Goal: Task Accomplishment & Management: Manage account settings

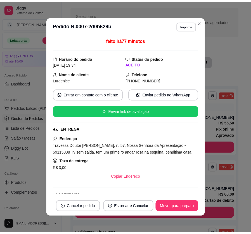
scroll to position [23, 0]
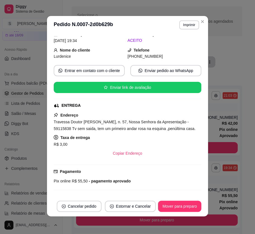
drag, startPoint x: 0, startPoint y: 0, endPoint x: 52, endPoint y: 181, distance: 188.2
click at [54, 181] on span "Pix online" at bounding box center [62, 181] width 17 height 4
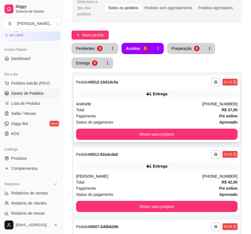
scroll to position [41, 0]
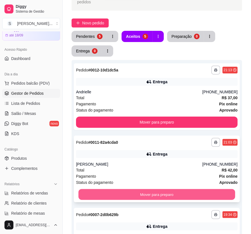
click at [166, 189] on button "Mover para preparo" at bounding box center [157, 194] width 157 height 11
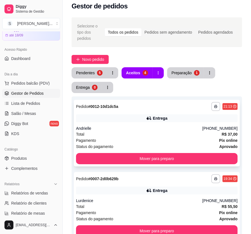
scroll to position [0, 0]
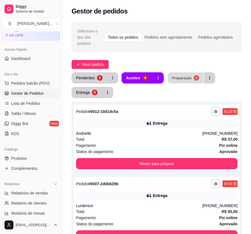
click at [177, 75] on div "Preparação" at bounding box center [182, 77] width 20 height 5
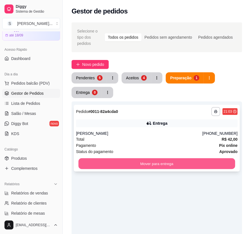
click at [160, 158] on button "Mover para entrega" at bounding box center [157, 163] width 157 height 11
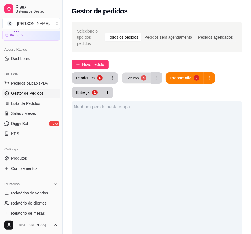
click at [145, 72] on button "Aceitos 4" at bounding box center [136, 77] width 29 height 11
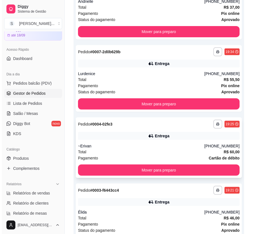
scroll to position [172, 0]
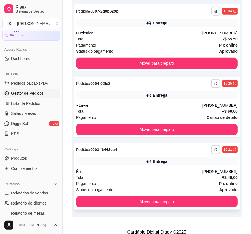
click at [149, 168] on div "Élida" at bounding box center [139, 171] width 126 height 6
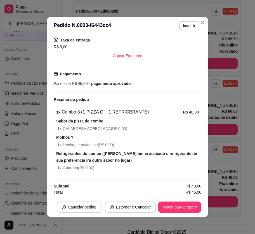
scroll to position [1, 0]
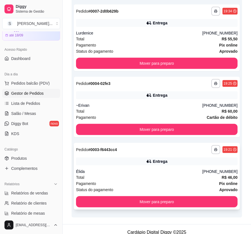
click at [181, 168] on div "Élida" at bounding box center [139, 171] width 126 height 6
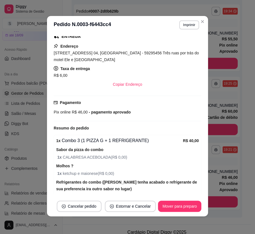
scroll to position [149, 0]
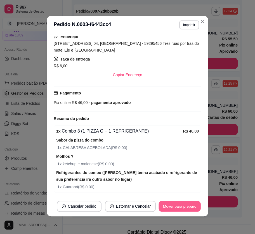
click at [185, 203] on button "Mover para preparo" at bounding box center [180, 206] width 42 height 11
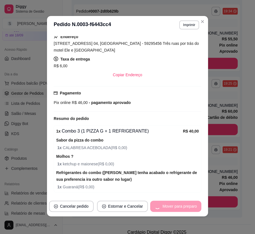
scroll to position [118, 0]
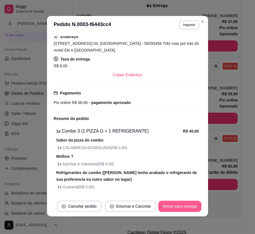
click at [183, 202] on button "Mover para entrega" at bounding box center [179, 205] width 43 height 11
click at [184, 204] on button "Mover para finalizado" at bounding box center [178, 205] width 46 height 11
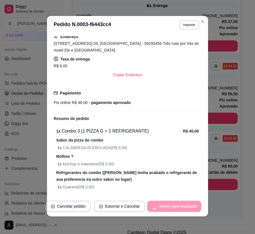
scroll to position [131, 0]
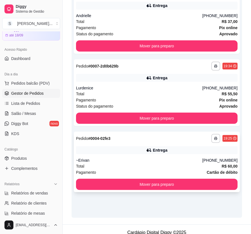
click at [185, 146] on div "Entrega" at bounding box center [157, 150] width 162 height 8
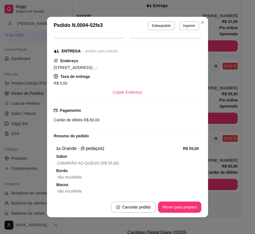
scroll to position [112, 0]
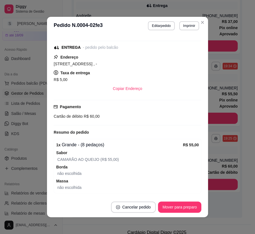
click at [187, 203] on button "Mover para preparo" at bounding box center [179, 206] width 43 height 11
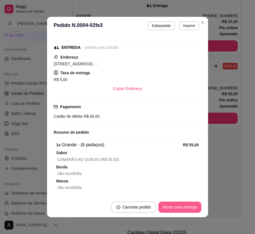
click at [186, 203] on button "Mover para entrega" at bounding box center [179, 206] width 43 height 11
click at [185, 202] on button "Mover para finalizado" at bounding box center [178, 206] width 46 height 11
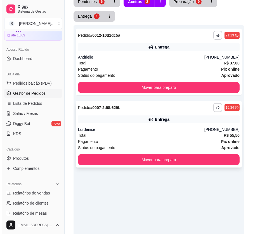
scroll to position [16, 0]
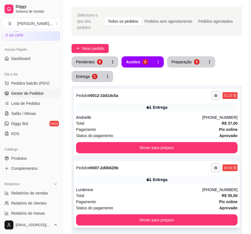
click at [203, 187] on div "Lurdenice" at bounding box center [139, 190] width 126 height 6
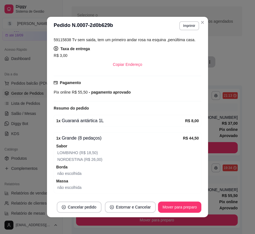
scroll to position [1, 0]
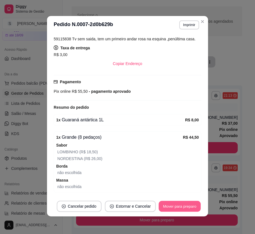
click at [186, 206] on button "Mover para preparo" at bounding box center [180, 206] width 42 height 11
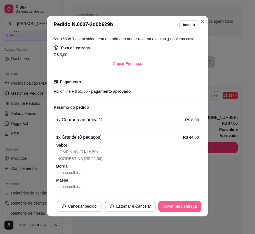
click at [184, 204] on button "Mover para entrega" at bounding box center [179, 205] width 43 height 11
click at [180, 205] on button "Mover para finalizado" at bounding box center [178, 205] width 46 height 11
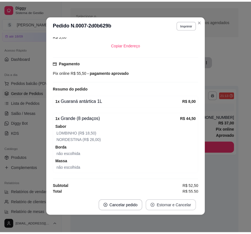
scroll to position [142, 0]
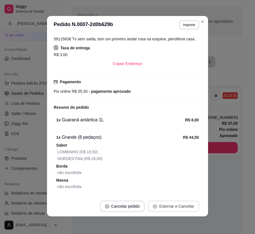
click at [182, 206] on button "Estornar e Cancelar" at bounding box center [173, 205] width 51 height 11
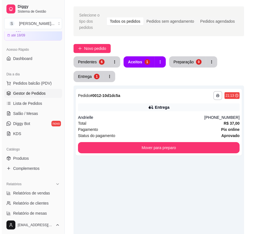
scroll to position [0, 0]
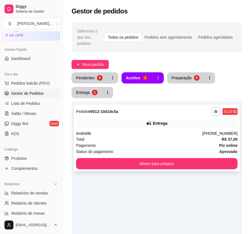
click at [158, 136] on div "Total R$ 37,00" at bounding box center [157, 139] width 162 height 6
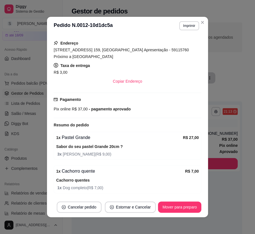
scroll to position [1, 0]
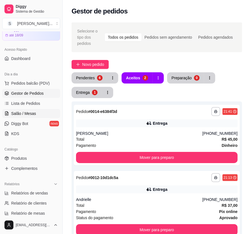
click at [25, 115] on span "Salão / Mesas" at bounding box center [23, 114] width 25 height 6
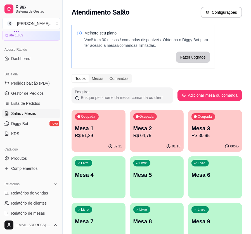
click at [200, 139] on div "Ocupada Mesa 3 R$ 30,95" at bounding box center [215, 125] width 54 height 31
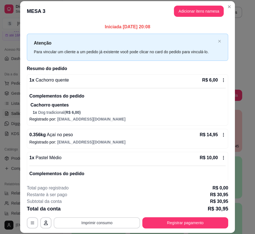
click at [108, 224] on button "Imprimir consumo" at bounding box center [97, 222] width 86 height 11
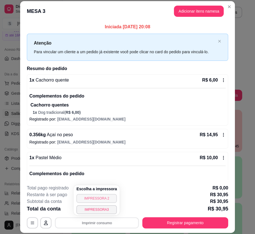
click at [104, 196] on button "IMPRESSORA 2" at bounding box center [96, 198] width 41 height 9
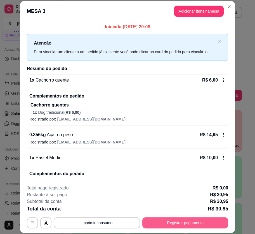
click at [180, 219] on button "Registrar pagamento" at bounding box center [185, 222] width 86 height 11
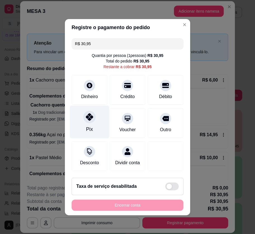
click at [93, 125] on div "Pix" at bounding box center [89, 121] width 39 height 33
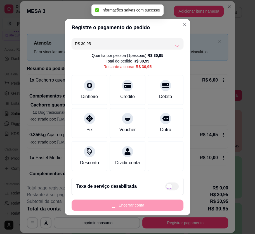
type input "R$ 0,00"
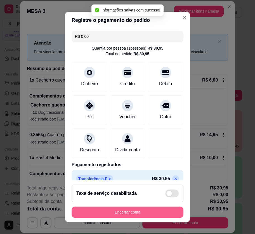
click at [154, 212] on button "Encerrar conta" at bounding box center [128, 211] width 112 height 11
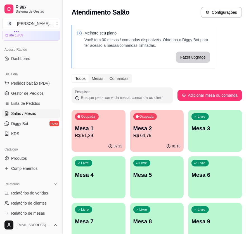
click at [160, 126] on p "Mesa 2" at bounding box center [156, 128] width 47 height 8
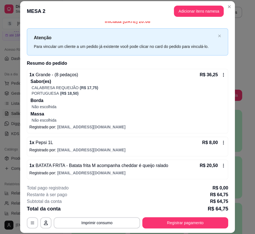
scroll to position [6, 0]
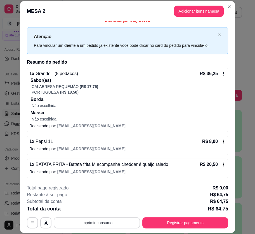
click at [92, 220] on button "Imprimir consumo" at bounding box center [97, 222] width 86 height 11
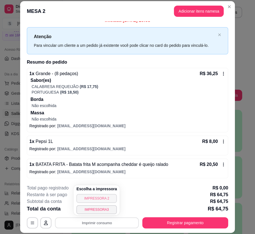
click at [95, 200] on button "IMPRESSORA 2" at bounding box center [96, 198] width 41 height 9
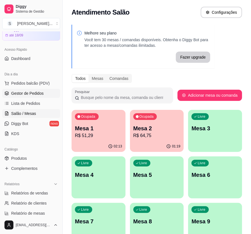
click at [28, 92] on span "Gestor de Pedidos" at bounding box center [27, 93] width 32 height 6
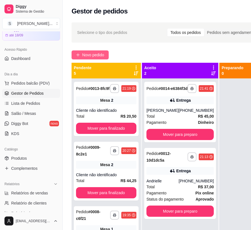
click at [106, 53] on button "Novo pedido" at bounding box center [90, 54] width 37 height 9
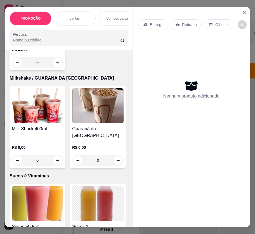
scroll to position [1933, 0]
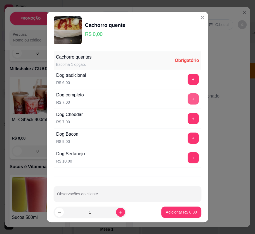
click at [188, 98] on button "+" at bounding box center [193, 98] width 11 height 11
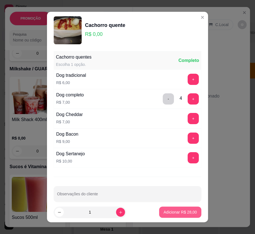
click at [180, 209] on p "Adicionar R$ 28,00" at bounding box center [180, 212] width 33 height 6
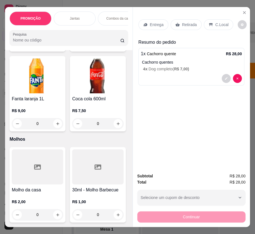
scroll to position [2569, 0]
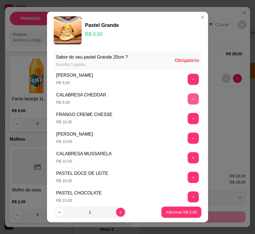
click at [188, 98] on button "+" at bounding box center [193, 98] width 11 height 11
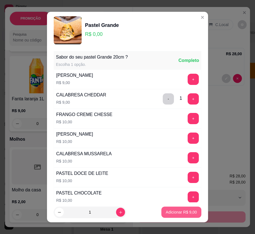
click at [183, 209] on p "Adicionar R$ 9,00" at bounding box center [181, 212] width 31 height 6
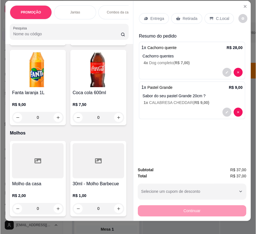
scroll to position [13, 0]
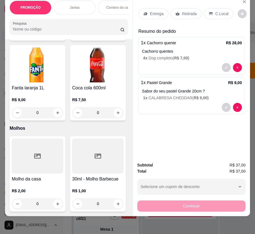
click at [182, 11] on p "Retirada" at bounding box center [189, 14] width 15 height 6
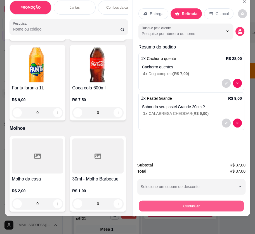
click at [203, 200] on button "Continuar" at bounding box center [191, 205] width 105 height 11
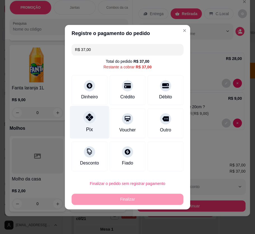
click at [88, 119] on icon at bounding box center [89, 116] width 7 height 7
type input "R$ 0,00"
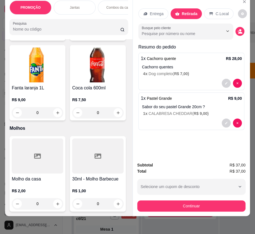
click at [175, 200] on button "Continuar" at bounding box center [191, 205] width 108 height 11
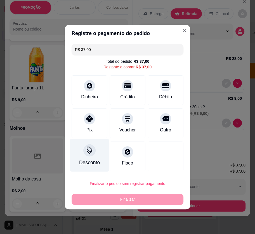
click at [88, 131] on div "Pix" at bounding box center [89, 129] width 6 height 7
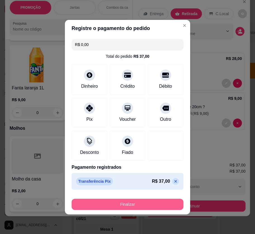
click at [130, 208] on button "Finalizar" at bounding box center [128, 203] width 112 height 11
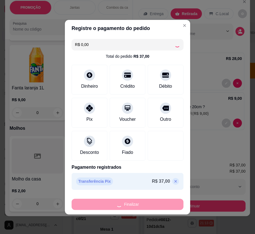
type input "-R$ 37,00"
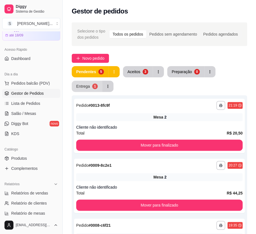
click at [92, 86] on div "1" at bounding box center [95, 86] width 6 height 6
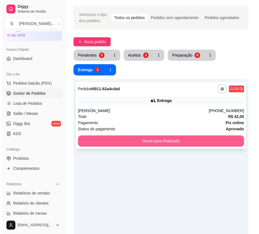
scroll to position [25, 0]
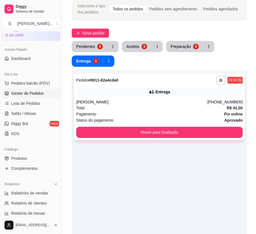
click at [159, 112] on div "Pagamento Pix online" at bounding box center [159, 114] width 166 height 6
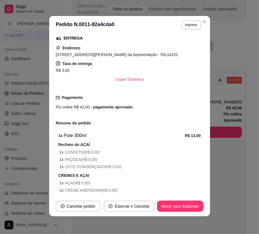
scroll to position [132, 0]
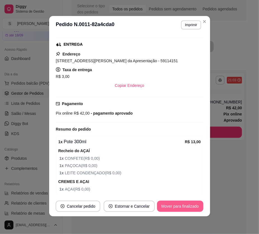
click at [190, 207] on button "Mover para finalizado" at bounding box center [180, 205] width 46 height 11
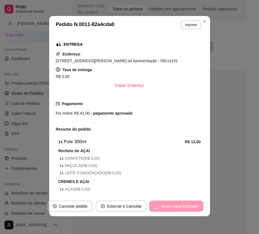
scroll to position [113, 0]
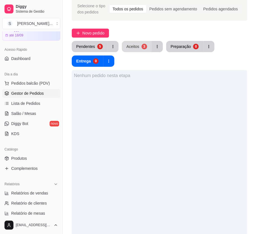
click at [141, 46] on div "3" at bounding box center [144, 47] width 6 height 6
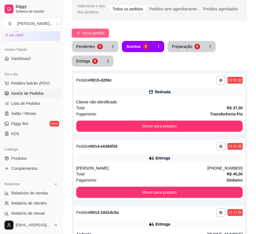
click at [90, 34] on span "Novo pedido" at bounding box center [93, 33] width 22 height 6
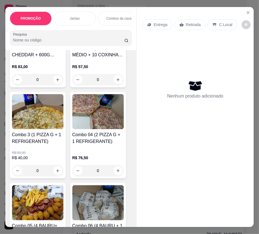
scroll to position [254, 0]
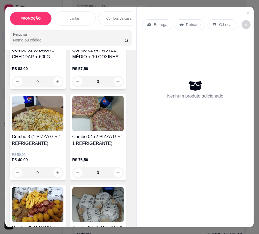
click at [32, 134] on div "Combo 3 (1 PIZZA G + 1 REFRIGERANTE) R$ 50,00 R$ 40,00 0" at bounding box center [38, 137] width 56 height 86
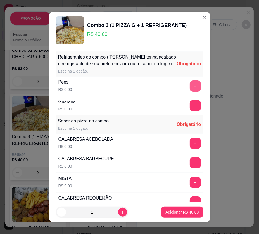
click at [190, 91] on button "+" at bounding box center [195, 85] width 11 height 11
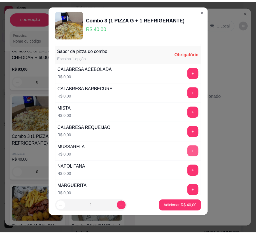
scroll to position [66, 0]
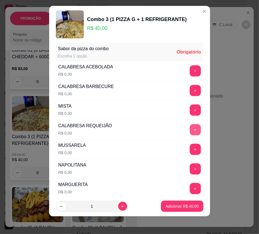
click at [190, 129] on button "+" at bounding box center [195, 129] width 11 height 11
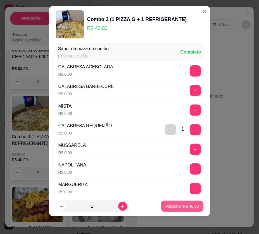
click at [178, 208] on p "Adicionar R$ 40,00" at bounding box center [182, 206] width 33 height 6
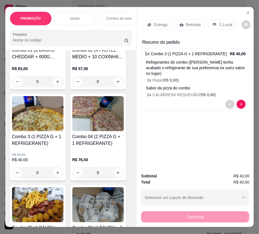
click at [150, 22] on icon at bounding box center [149, 24] width 4 height 4
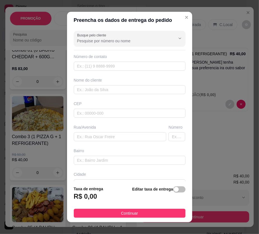
click at [119, 43] on input "Busque pelo cliente" at bounding box center [122, 41] width 90 height 6
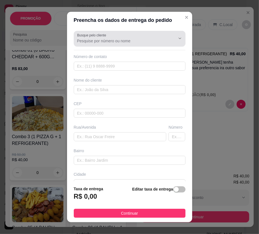
click at [95, 38] on input "Busque pelo cliente" at bounding box center [122, 41] width 90 height 6
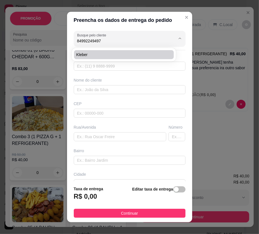
click at [118, 53] on span "Kleber" at bounding box center [121, 55] width 90 height 6
type input "Kleber"
type input "84992249497"
type input "Kleber"
type input "[STREET_ADDRESS][PERSON_NAME]"
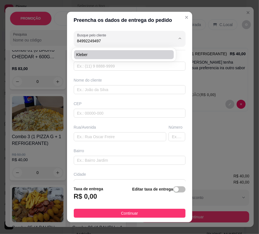
type input "[DATE]"
type input "Casa"
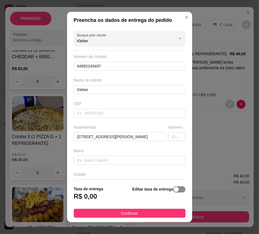
type input "Kleber"
click at [174, 190] on div "button" at bounding box center [176, 189] width 5 height 5
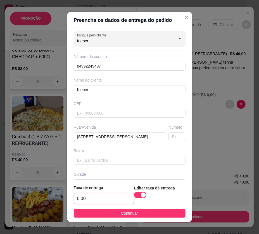
click at [100, 197] on input "0,00" at bounding box center [104, 198] width 60 height 11
type input "3,00"
click at [152, 219] on footer "Taxa de entrega 3,00 Editar taxa de entrega Continuar" at bounding box center [129, 201] width 125 height 42
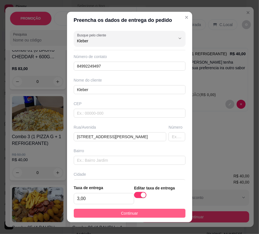
click at [154, 216] on button "Continuar" at bounding box center [130, 212] width 112 height 9
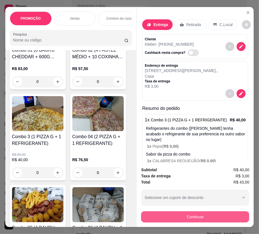
click at [205, 211] on button "Continuar" at bounding box center [195, 216] width 108 height 11
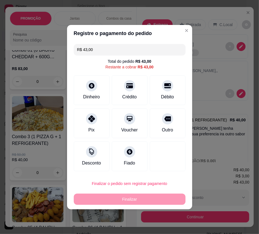
click at [90, 127] on div "Pix" at bounding box center [91, 129] width 6 height 7
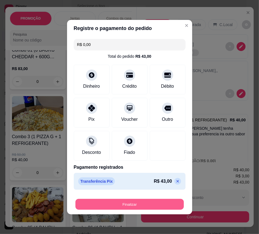
click at [151, 209] on button "Finalizar" at bounding box center [130, 203] width 109 height 11
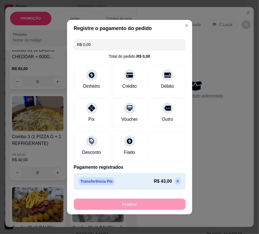
type input "-R$ 43,00"
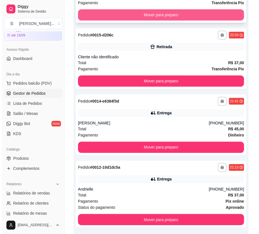
scroll to position [160, 0]
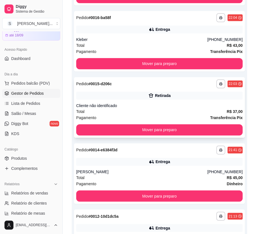
click at [171, 97] on div "Retirada" at bounding box center [159, 95] width 166 height 8
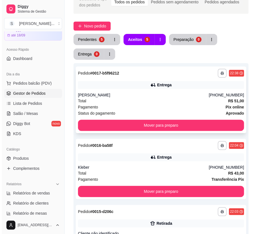
scroll to position [7, 0]
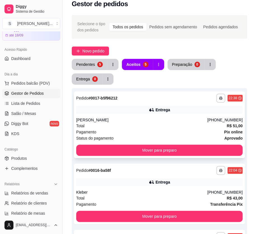
click at [168, 111] on div "Entrega" at bounding box center [162, 110] width 15 height 6
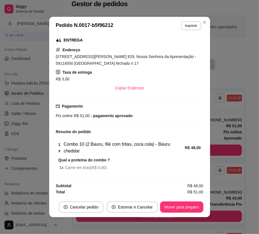
scroll to position [1, 0]
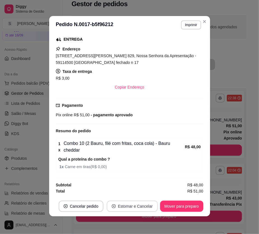
click at [142, 205] on button "Estornar e Cancelar" at bounding box center [132, 205] width 51 height 11
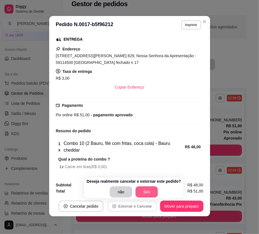
click at [142, 191] on button "Sim" at bounding box center [147, 191] width 22 height 11
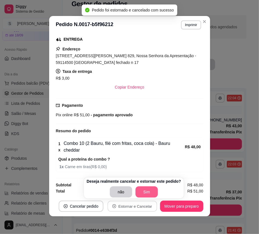
click at [149, 192] on button "Sim" at bounding box center [147, 191] width 22 height 11
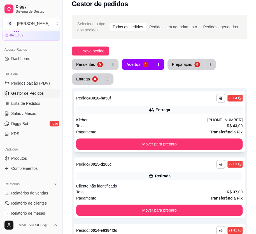
click at [133, 97] on div "**********" at bounding box center [159, 97] width 166 height 9
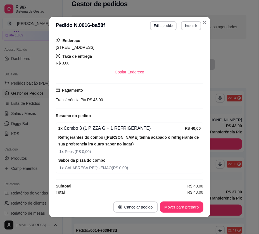
scroll to position [1, 0]
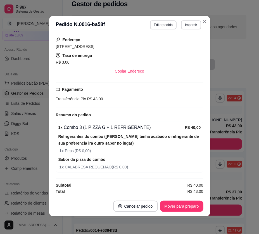
click at [179, 198] on footer "Cancelar pedido Mover para preparo" at bounding box center [129, 206] width 161 height 20
click at [178, 202] on button "Mover para preparo" at bounding box center [182, 206] width 42 height 11
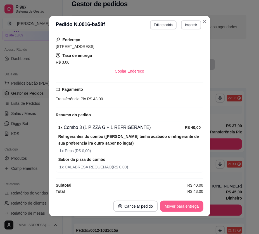
click at [180, 202] on button "Mover para entrega" at bounding box center [181, 205] width 43 height 11
click at [186, 204] on button "Mover para finalizado" at bounding box center [180, 205] width 46 height 11
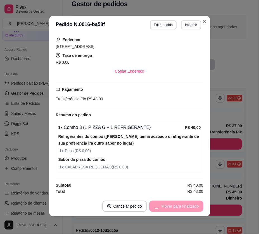
scroll to position [91, 0]
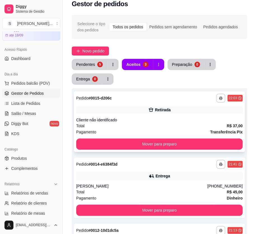
click at [228, 123] on strong "R$ 37,00" at bounding box center [234, 125] width 16 height 4
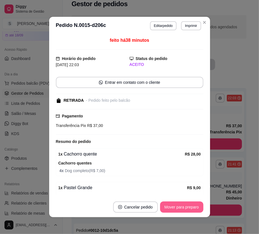
click at [175, 207] on button "Mover para preparo" at bounding box center [181, 206] width 43 height 11
click at [175, 207] on div "Mover para preparo" at bounding box center [177, 206] width 51 height 11
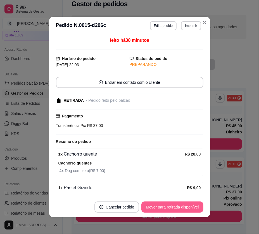
click at [175, 206] on button "Mover para retirada disponível" at bounding box center [173, 206] width 62 height 11
click at [176, 205] on button "Mover para finalizado" at bounding box center [180, 206] width 45 height 11
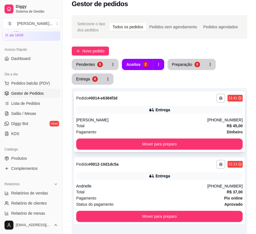
click at [206, 127] on div "Total R$ 45,00" at bounding box center [159, 126] width 166 height 6
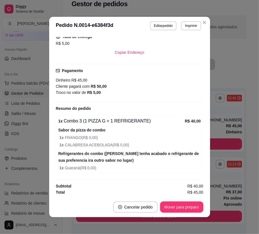
scroll to position [1, 0]
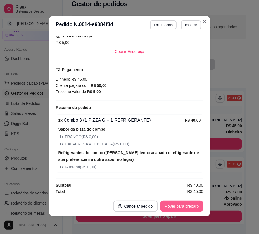
click at [173, 204] on button "Mover para preparo" at bounding box center [181, 205] width 43 height 11
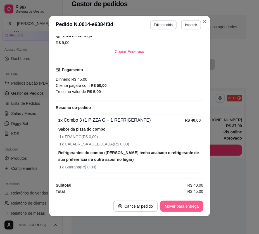
click at [178, 202] on button "Mover para entrega" at bounding box center [181, 205] width 43 height 11
click at [178, 202] on button "Mover para finalizado" at bounding box center [180, 205] width 46 height 11
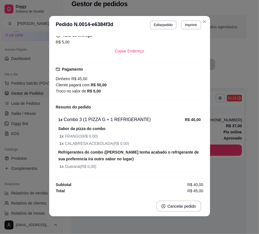
scroll to position [134, 0]
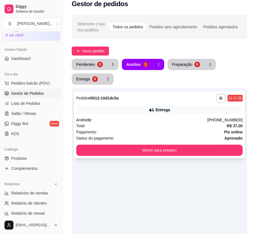
click at [218, 125] on div "Total R$ 37,00" at bounding box center [159, 126] width 166 height 6
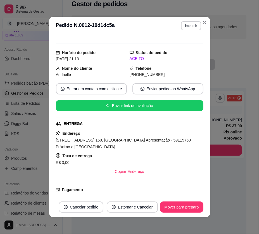
scroll to position [76, 0]
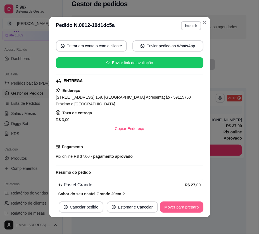
click at [189, 203] on button "Mover para preparo" at bounding box center [181, 206] width 43 height 11
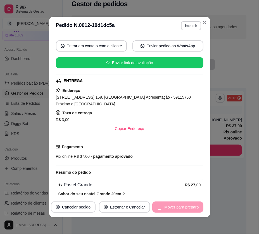
click at [186, 206] on div "Mover para preparo" at bounding box center [177, 206] width 51 height 11
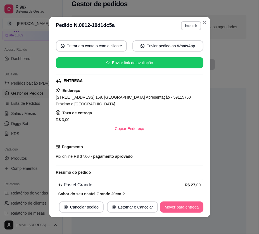
click at [185, 205] on button "Mover para entrega" at bounding box center [181, 206] width 43 height 11
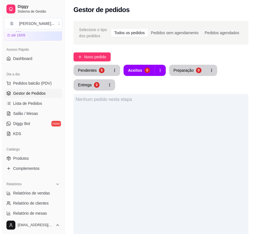
scroll to position [0, 0]
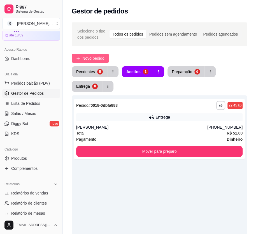
click at [98, 58] on span "Novo pedido" at bounding box center [93, 58] width 22 height 6
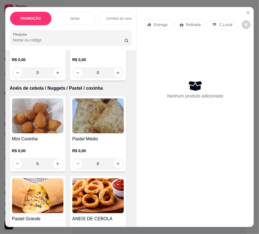
scroll to position [1577, 0]
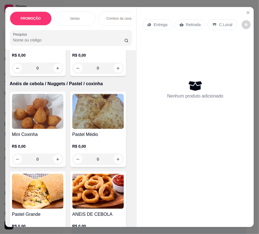
click at [53, 180] on img at bounding box center [37, 190] width 51 height 35
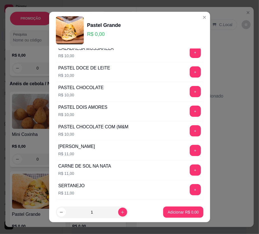
scroll to position [178, 0]
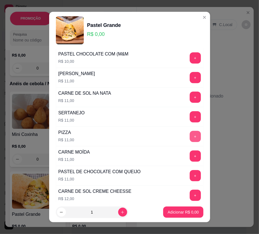
click at [190, 135] on button "+" at bounding box center [195, 136] width 11 height 11
click at [190, 137] on button "+" at bounding box center [195, 136] width 11 height 11
click at [176, 215] on button "Adicionar R$ 33,00" at bounding box center [182, 211] width 42 height 11
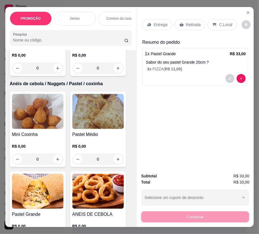
click at [189, 22] on p "Retirada" at bounding box center [193, 25] width 15 height 6
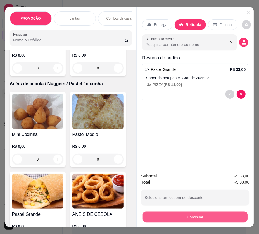
click at [208, 217] on button "Continuar" at bounding box center [195, 216] width 105 height 11
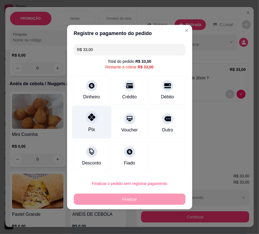
click at [93, 123] on div "Pix" at bounding box center [91, 121] width 39 height 33
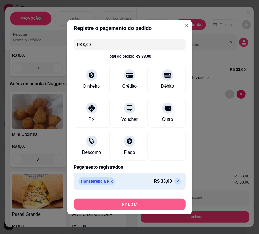
click at [151, 199] on button "Finalizar" at bounding box center [130, 203] width 112 height 11
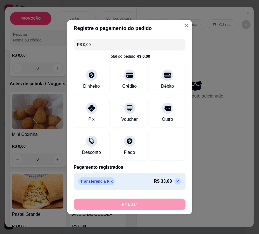
type input "-R$ 33,00"
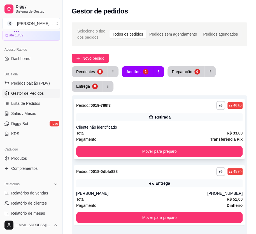
click at [206, 123] on div "**********" at bounding box center [159, 128] width 171 height 60
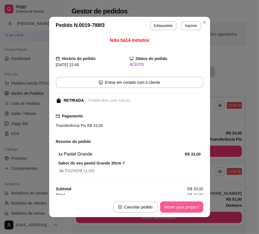
click at [195, 208] on button "Mover para preparo" at bounding box center [181, 206] width 43 height 11
click at [195, 208] on div "Mover para preparo" at bounding box center [177, 206] width 51 height 11
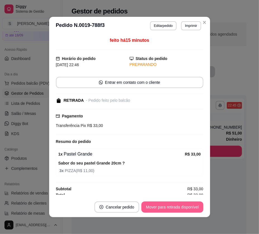
click at [195, 208] on button "Mover para retirada disponível" at bounding box center [173, 206] width 62 height 11
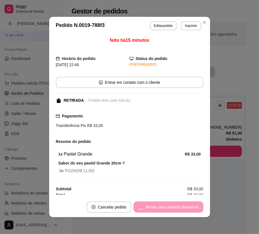
click at [195, 208] on div "Mover para retirada disponível" at bounding box center [169, 206] width 70 height 11
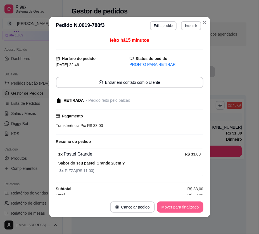
click at [198, 208] on button "Mover para finalizado" at bounding box center [180, 206] width 46 height 11
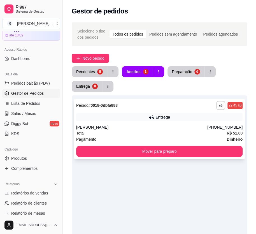
click at [182, 111] on div "**********" at bounding box center [159, 128] width 171 height 60
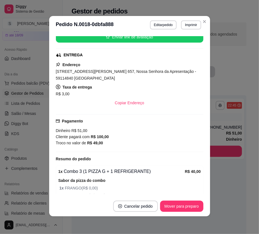
scroll to position [6, 0]
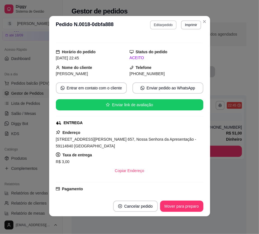
click at [166, 27] on button "Editar pedido" at bounding box center [163, 24] width 27 height 9
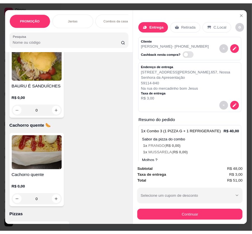
scroll to position [1094, 0]
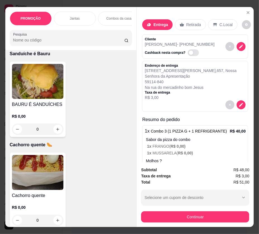
click at [30, 101] on div "BAURU É SANDUÍCHES R$ 0,00 0" at bounding box center [38, 99] width 56 height 75
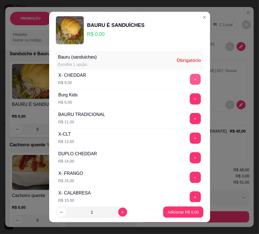
click at [190, 80] on button "+" at bounding box center [195, 79] width 11 height 11
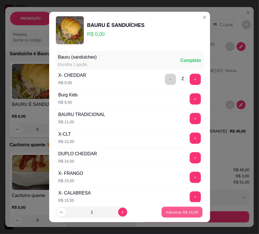
click at [192, 214] on p "Adicionar R$ 18,00" at bounding box center [182, 211] width 32 height 5
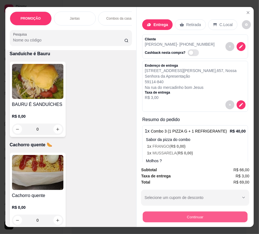
click at [185, 211] on button "Continuar" at bounding box center [195, 216] width 105 height 11
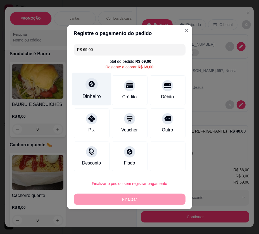
click at [94, 89] on div at bounding box center [92, 84] width 12 height 12
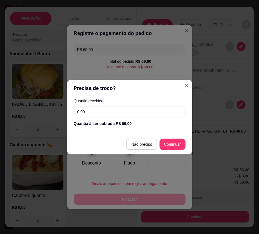
click at [95, 112] on input "0,00" at bounding box center [130, 111] width 112 height 11
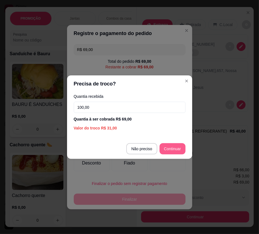
type input "100,00"
type input "R$ 0,00"
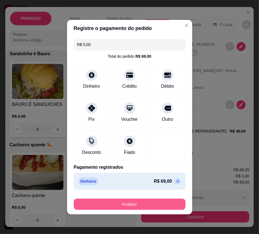
click at [124, 207] on button "Finalizar" at bounding box center [130, 203] width 112 height 11
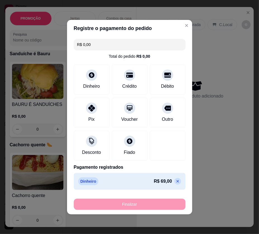
type input "0"
type input "-R$ 69,00"
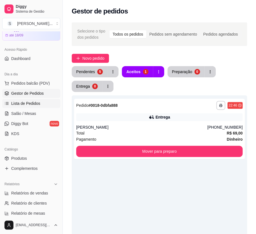
click at [22, 99] on link "Lista de Pedidos" at bounding box center [31, 103] width 58 height 9
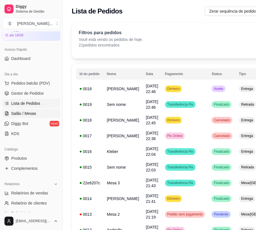
click at [30, 113] on span "Salão / Mesas" at bounding box center [23, 114] width 25 height 6
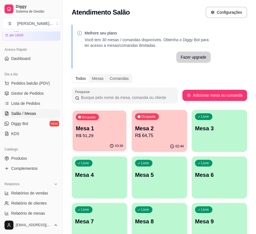
click at [108, 143] on div "03:38" at bounding box center [99, 145] width 54 height 11
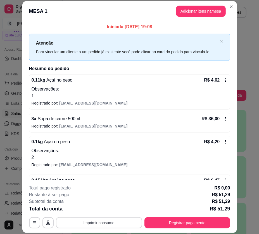
click at [120, 221] on button "Imprimir consumo" at bounding box center [99, 222] width 86 height 11
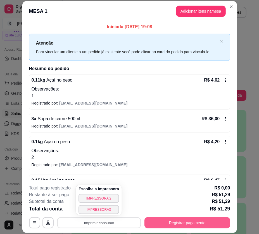
click at [168, 218] on button "Registrar pagamento" at bounding box center [188, 222] width 86 height 11
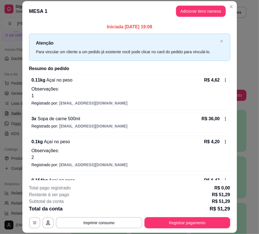
click at [165, 215] on div "**********" at bounding box center [129, 206] width 201 height 44
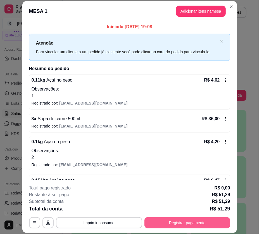
click at [164, 220] on button "Registrar pagamento" at bounding box center [188, 222] width 86 height 11
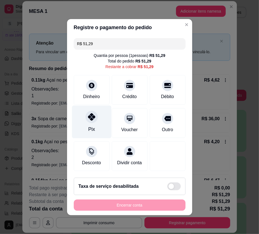
click at [96, 126] on div "Pix" at bounding box center [91, 121] width 39 height 33
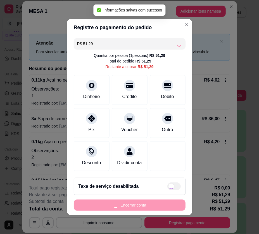
type input "R$ 0,00"
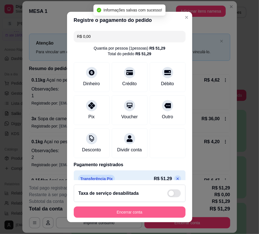
click at [163, 212] on button "Encerrar conta" at bounding box center [130, 211] width 112 height 11
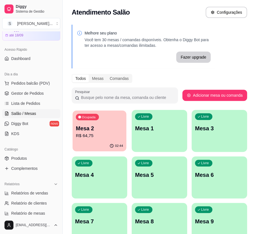
click at [105, 149] on div "02:44" at bounding box center [99, 145] width 54 height 11
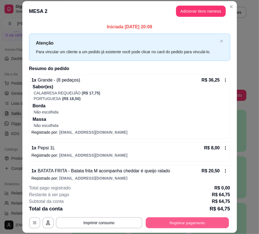
click at [175, 223] on button "Registrar pagamento" at bounding box center [187, 222] width 83 height 11
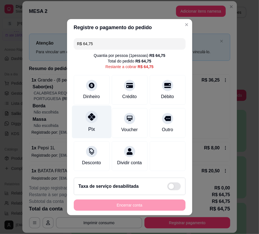
click at [93, 132] on div "Pix" at bounding box center [91, 128] width 7 height 7
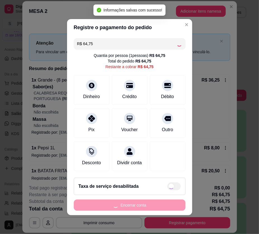
type input "R$ 0,00"
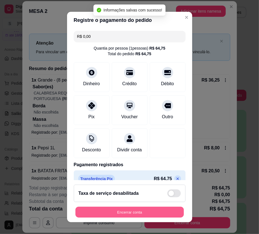
click at [157, 210] on button "Encerrar conta" at bounding box center [130, 211] width 109 height 11
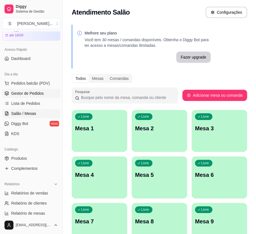
click at [22, 90] on span "Gestor de Pedidos" at bounding box center [27, 93] width 32 height 6
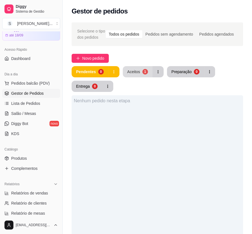
click at [142, 73] on div "1" at bounding box center [145, 72] width 6 height 6
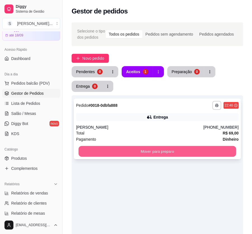
click at [156, 151] on button "Mover para preparo" at bounding box center [158, 151] width 158 height 11
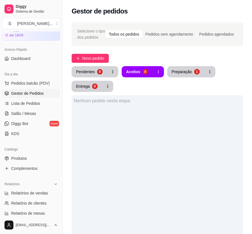
click at [157, 151] on div "Nenhum pedido nesta etapa" at bounding box center [158, 212] width 172 height 234
click at [181, 74] on div "Preparação" at bounding box center [182, 72] width 20 height 6
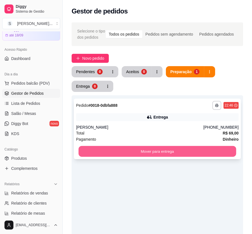
click at [164, 148] on button "Mover para entrega" at bounding box center [158, 151] width 158 height 11
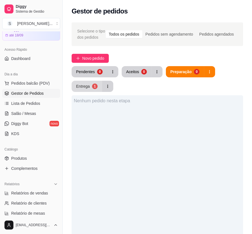
click at [83, 84] on div "Entrega" at bounding box center [83, 86] width 14 height 6
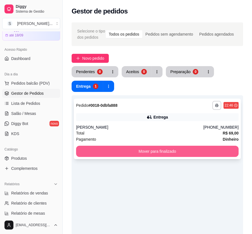
click at [134, 154] on button "Mover para finalizado" at bounding box center [157, 150] width 163 height 11
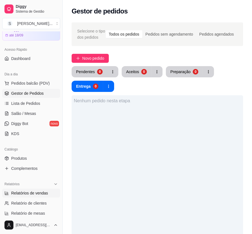
click at [28, 193] on span "Relatórios de vendas" at bounding box center [29, 193] width 37 height 6
select select "ALL"
select select "0"
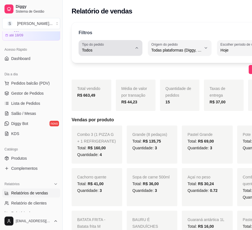
click at [135, 47] on icon "button" at bounding box center [137, 48] width 4 height 4
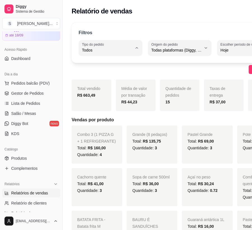
click at [108, 76] on li "Entrega" at bounding box center [108, 72] width 53 height 9
type input "DELIVERY"
select select "DELIVERY"
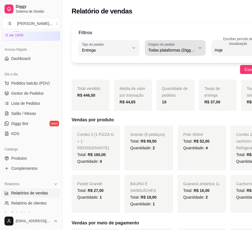
click at [181, 50] on span "Todas plataformas (Diggy, iFood)" at bounding box center [171, 50] width 47 height 6
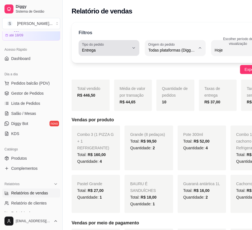
click at [125, 49] on span "Entrega" at bounding box center [105, 50] width 47 height 6
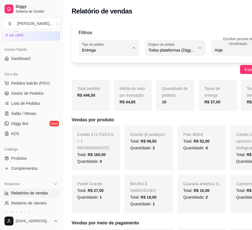
click at [106, 82] on span "Retirada" at bounding box center [104, 81] width 41 height 5
type input "PICKUP"
select select "PICKUP"
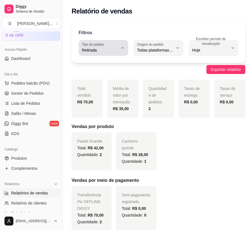
click at [117, 48] on span "Retirada" at bounding box center [100, 50] width 36 height 6
click at [101, 92] on span "Mesa" at bounding box center [101, 90] width 35 height 5
type input "IN_STORE"
select select "IN_STORE"
